Goal: Information Seeking & Learning: Check status

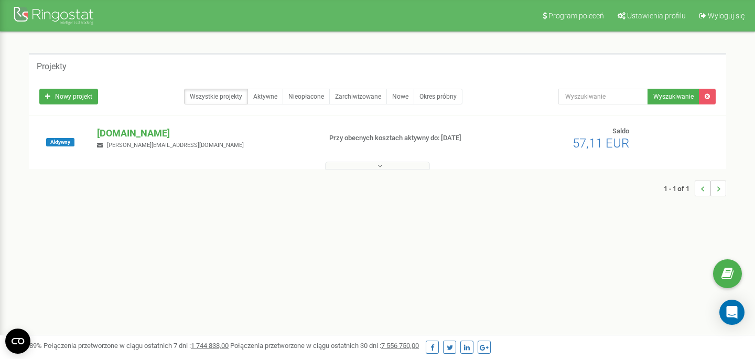
click at [137, 123] on div "Aktywny zgloszenieszkody.pl m.bednarz@clios.pl Przy obecnych kosztach aktywny d…" at bounding box center [377, 142] width 697 height 53
click at [137, 131] on p "[DOMAIN_NAME]" at bounding box center [204, 133] width 215 height 14
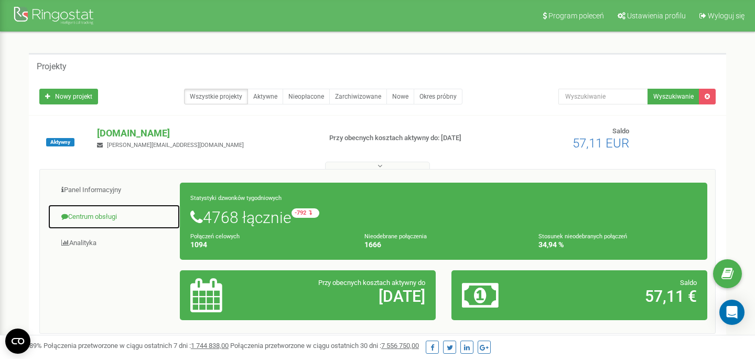
click at [105, 221] on link "Centrum obsługi" at bounding box center [114, 217] width 133 height 26
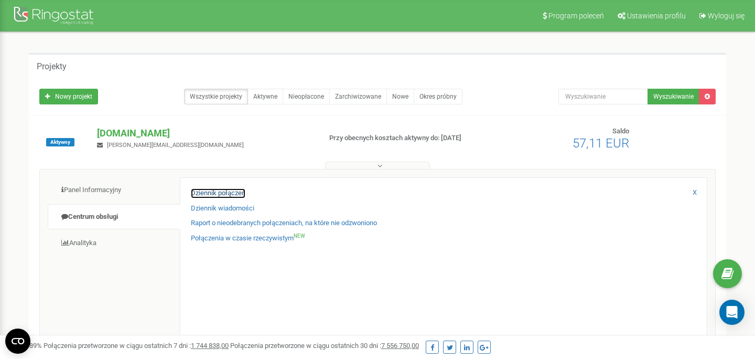
click at [217, 196] on link "Dziennik połączeń" at bounding box center [218, 193] width 55 height 10
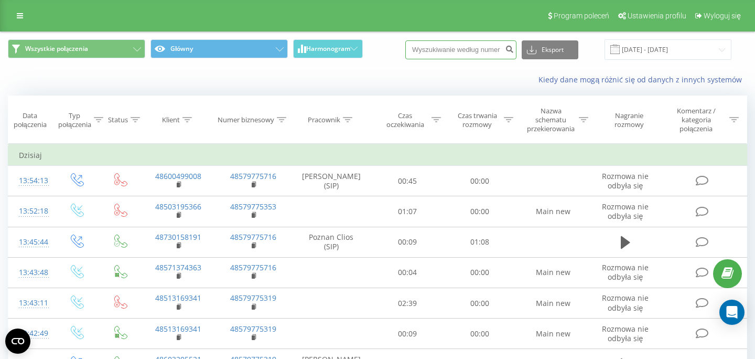
click at [473, 53] on input at bounding box center [460, 49] width 111 height 19
paste input "797996290"
type input "797996290"
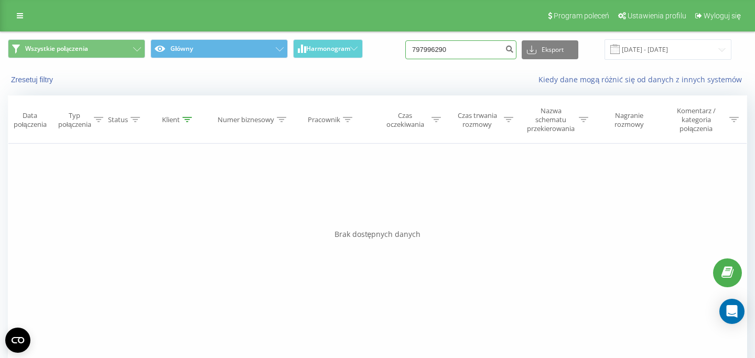
click at [469, 46] on input "797996290" at bounding box center [460, 49] width 111 height 19
drag, startPoint x: 493, startPoint y: 53, endPoint x: 414, endPoint y: 53, distance: 79.2
click at [427, 53] on input "797996290" at bounding box center [460, 49] width 111 height 19
type input "7"
paste input "694663487"
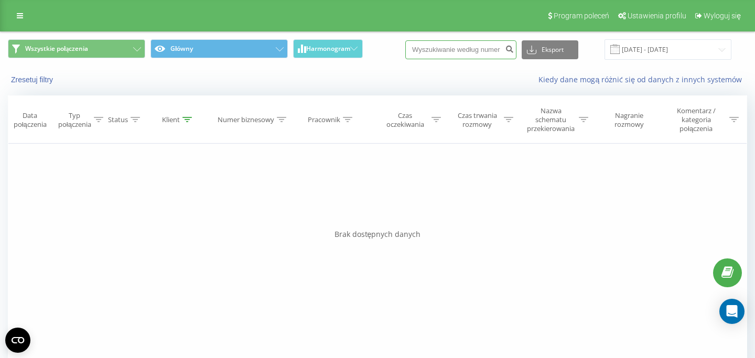
type input "694663487"
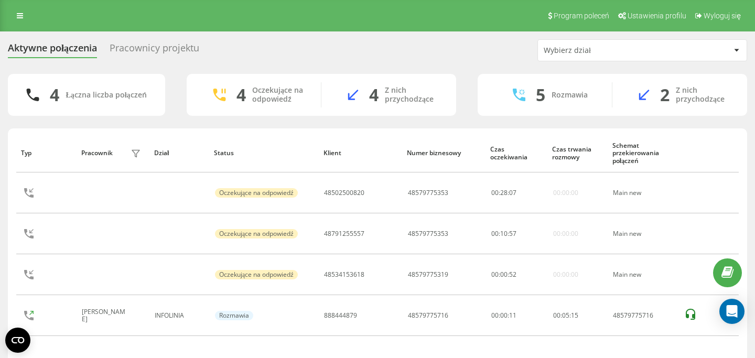
scroll to position [26, 0]
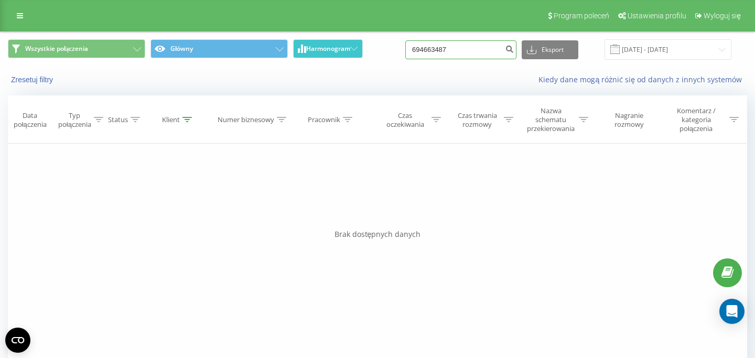
drag, startPoint x: 474, startPoint y: 44, endPoint x: 343, endPoint y: 44, distance: 131.1
click at [405, 44] on input "694663487" at bounding box center [460, 49] width 111 height 19
drag, startPoint x: 473, startPoint y: 53, endPoint x: 344, endPoint y: 53, distance: 128.4
click at [405, 53] on input "694663487" at bounding box center [460, 49] width 111 height 19
paste input "01921354"
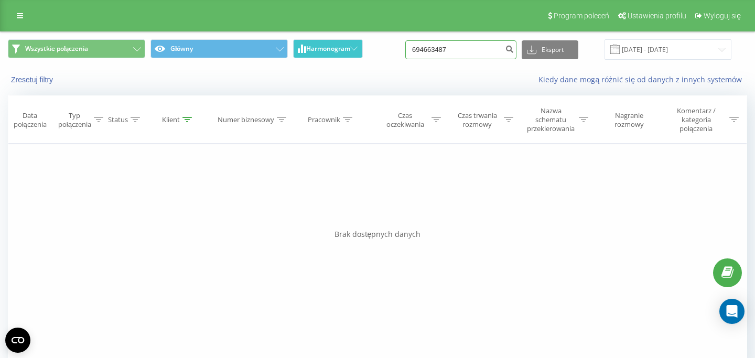
type input "601921354"
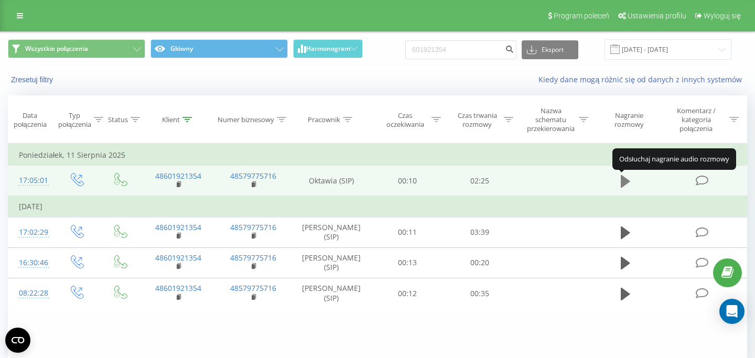
click at [625, 180] on icon at bounding box center [625, 181] width 9 height 13
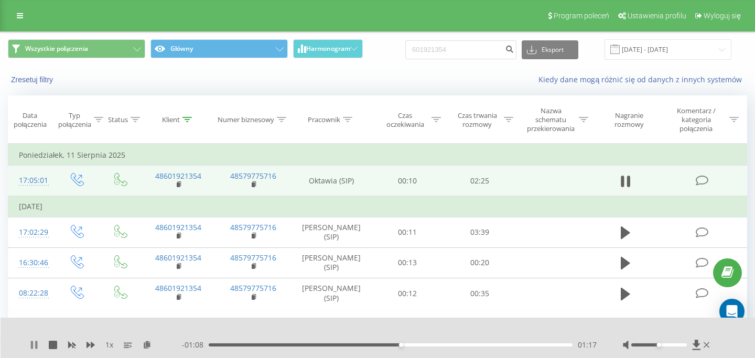
click at [37, 346] on icon at bounding box center [36, 345] width 2 height 8
drag, startPoint x: 482, startPoint y: 56, endPoint x: 384, endPoint y: 41, distance: 99.1
click at [405, 41] on input "601921354" at bounding box center [460, 49] width 111 height 19
paste input "505378708"
type input "505378708"
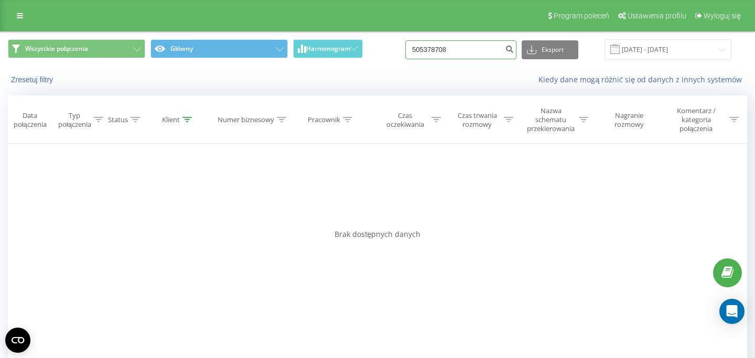
drag, startPoint x: 461, startPoint y: 55, endPoint x: 374, endPoint y: 55, distance: 87.6
click at [405, 55] on input "505378708" at bounding box center [460, 49] width 111 height 19
paste input "694663487"
type input "694663487"
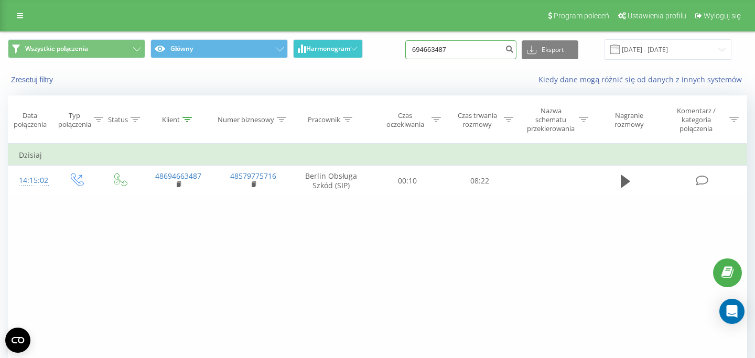
drag, startPoint x: 471, startPoint y: 52, endPoint x: 299, endPoint y: 58, distance: 172.0
click at [405, 59] on input "694663487" at bounding box center [460, 49] width 111 height 19
click at [442, 54] on input "694663487" at bounding box center [460, 49] width 111 height 19
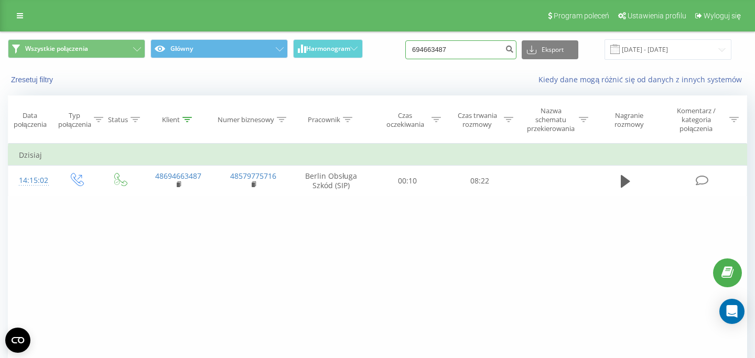
paste input "517477240"
type input "517477240"
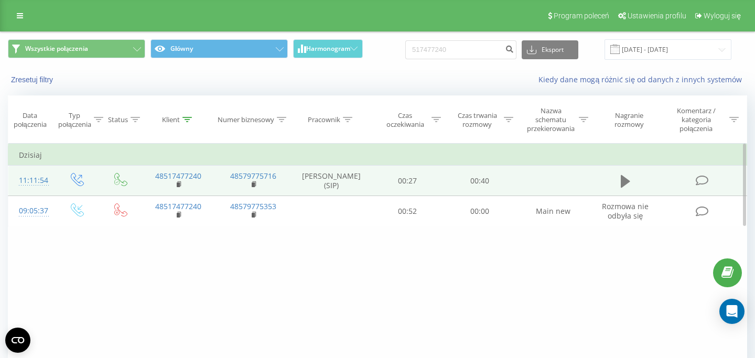
click at [633, 182] on button at bounding box center [626, 182] width 16 height 16
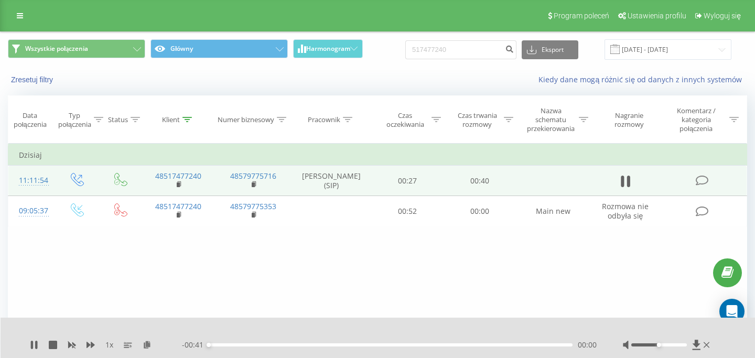
click at [320, 345] on div "00:00" at bounding box center [391, 344] width 364 height 3
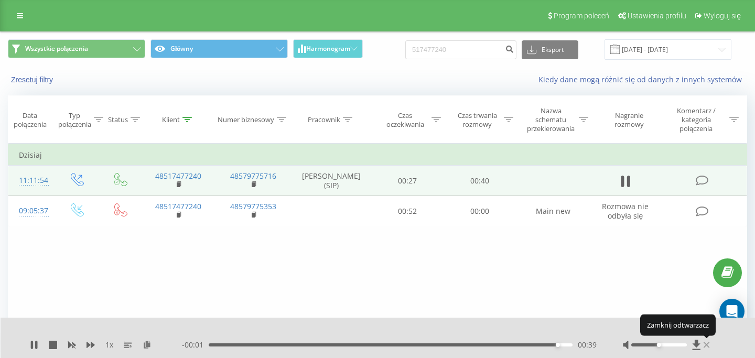
click at [707, 341] on icon at bounding box center [707, 345] width 6 height 8
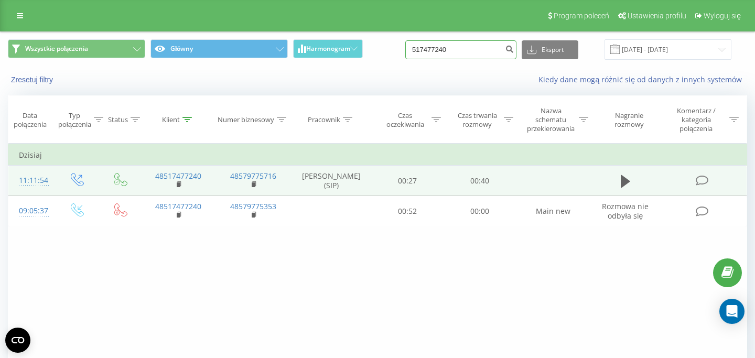
drag, startPoint x: 469, startPoint y: 51, endPoint x: 376, endPoint y: 51, distance: 92.3
click at [405, 51] on input "517477240" at bounding box center [460, 49] width 111 height 19
paste input "733409016"
type input "733409016"
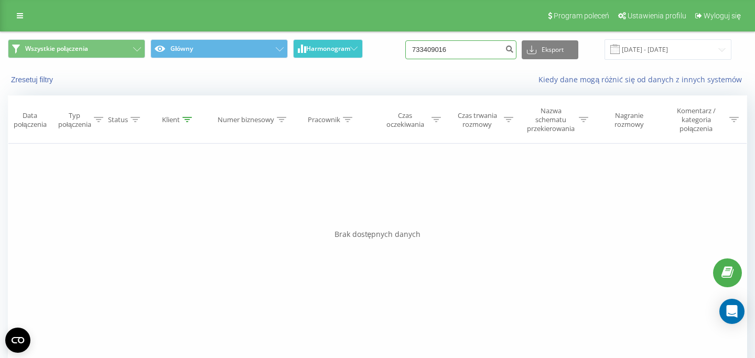
drag, startPoint x: 477, startPoint y: 51, endPoint x: 322, endPoint y: 47, distance: 154.7
click at [405, 47] on input "733409016" at bounding box center [460, 49] width 111 height 19
paste input "600327362"
type input "600327362"
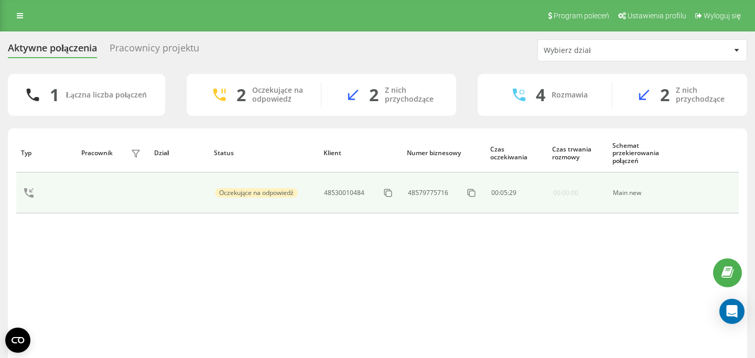
scroll to position [26, 0]
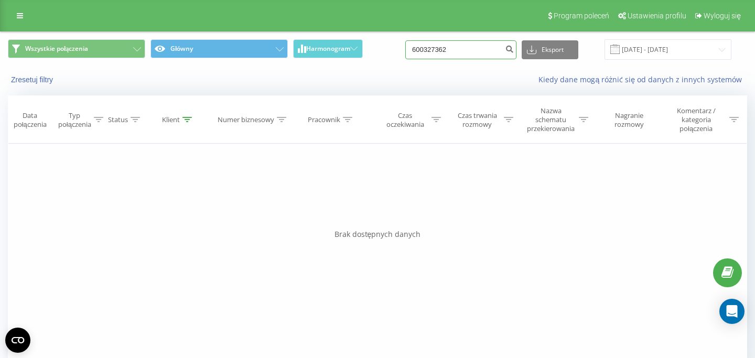
click at [446, 54] on input "600327362" at bounding box center [460, 49] width 111 height 19
paste input "600327362"
type input "600327362"
